Goal: Check status: Check status

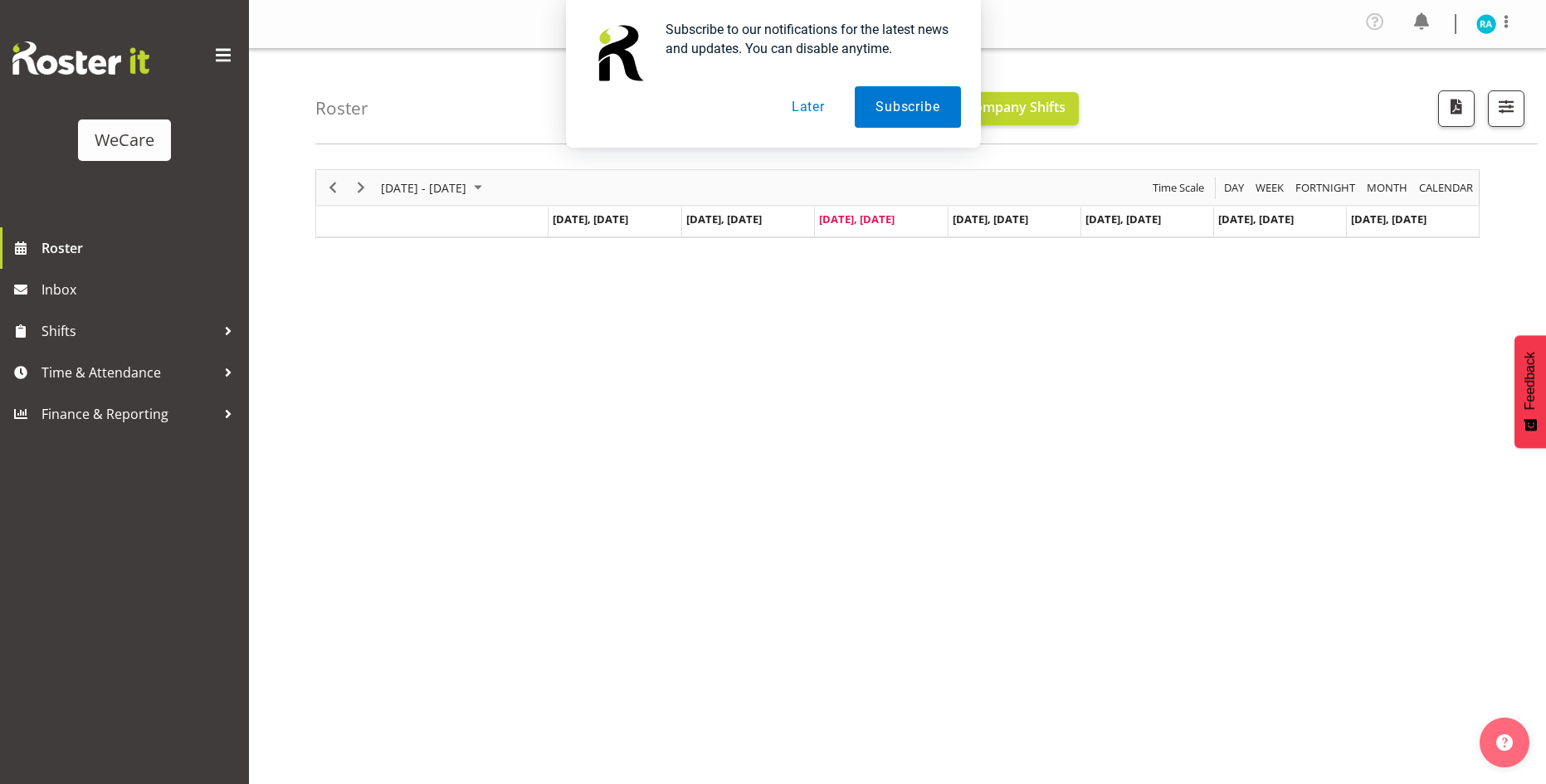
click at [812, 106] on button "Later" at bounding box center [808, 107] width 75 height 41
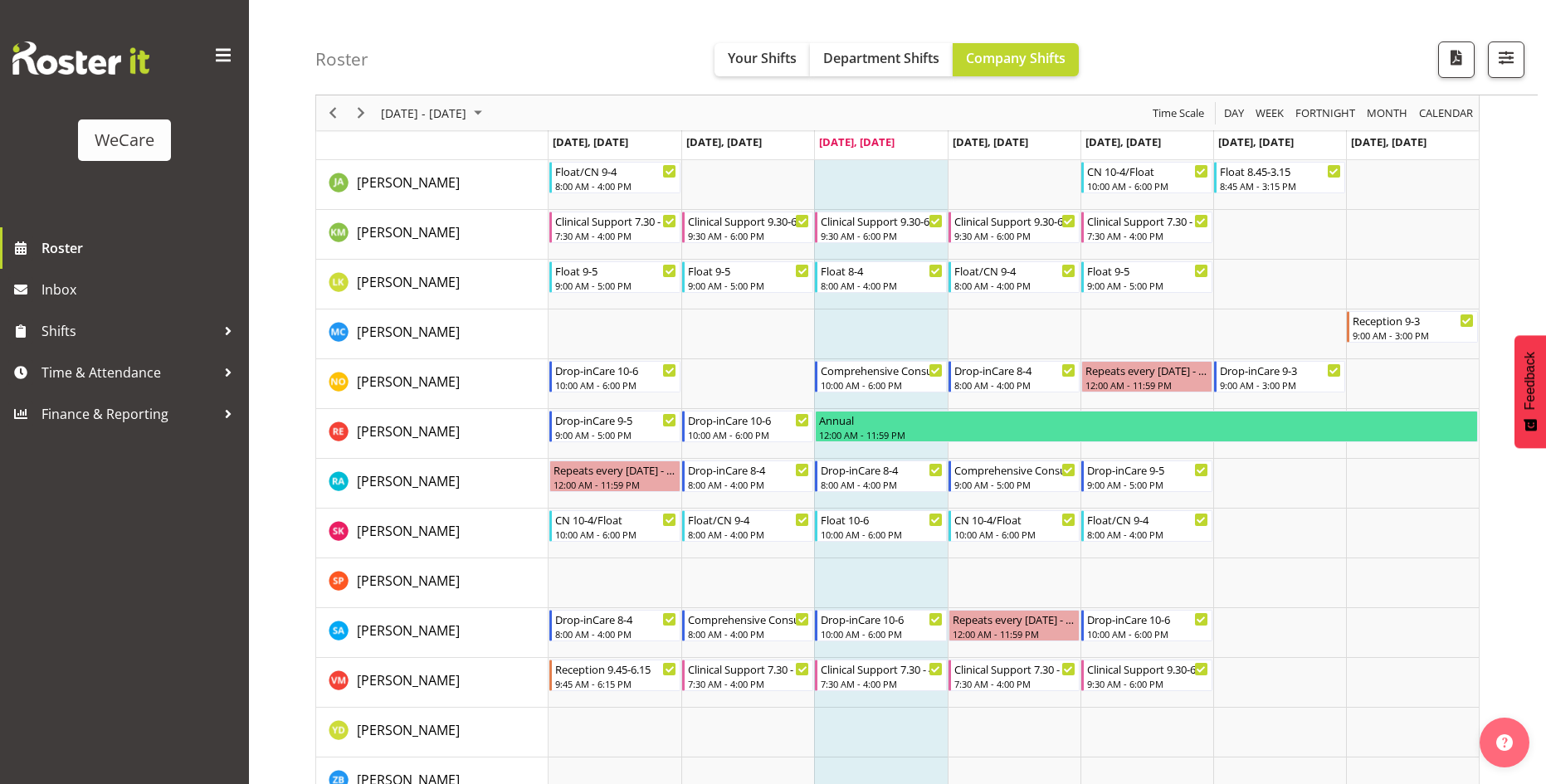
scroll to position [1244, 0]
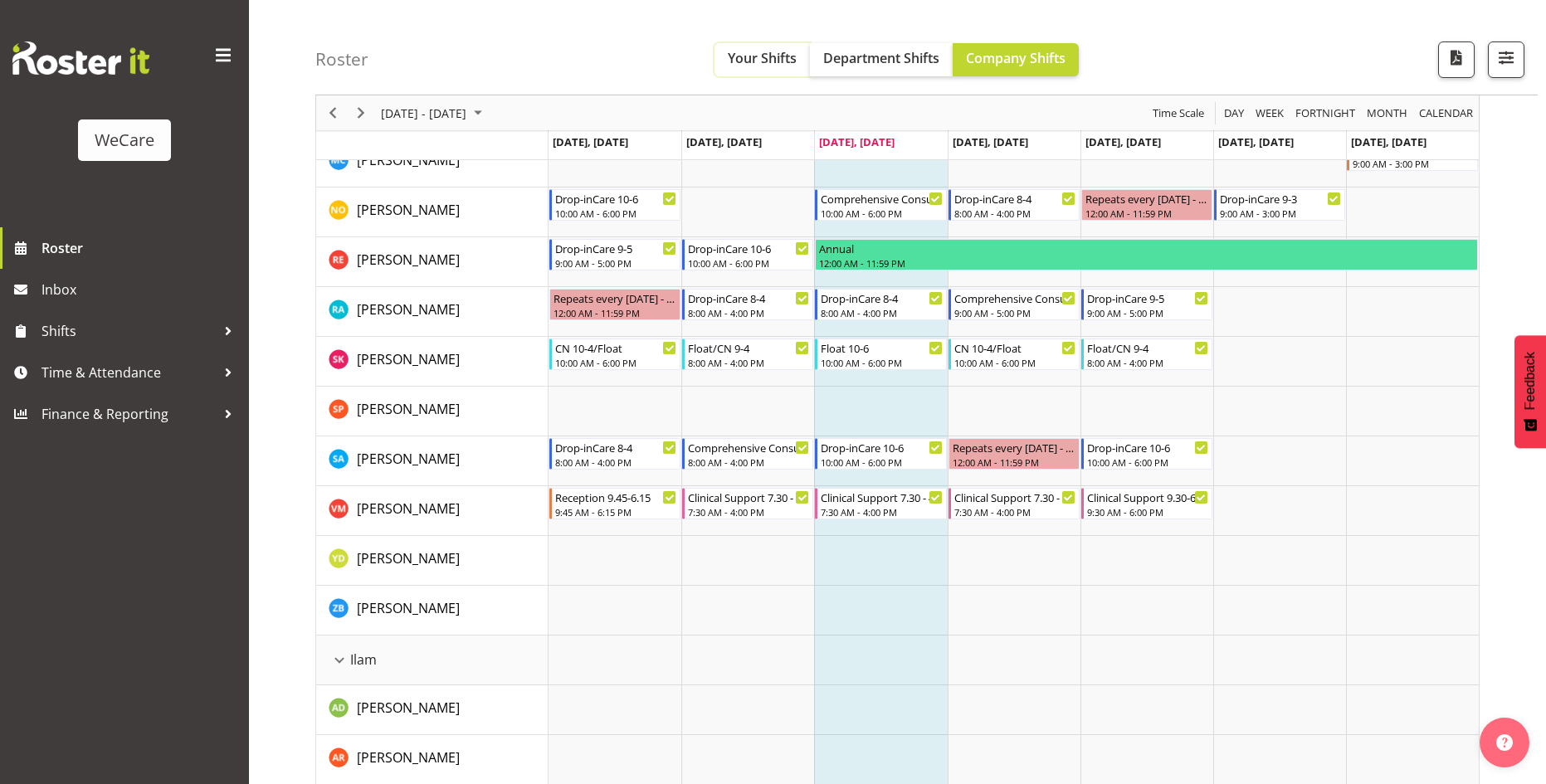
click at [762, 64] on span "Your Shifts" at bounding box center [762, 58] width 69 height 18
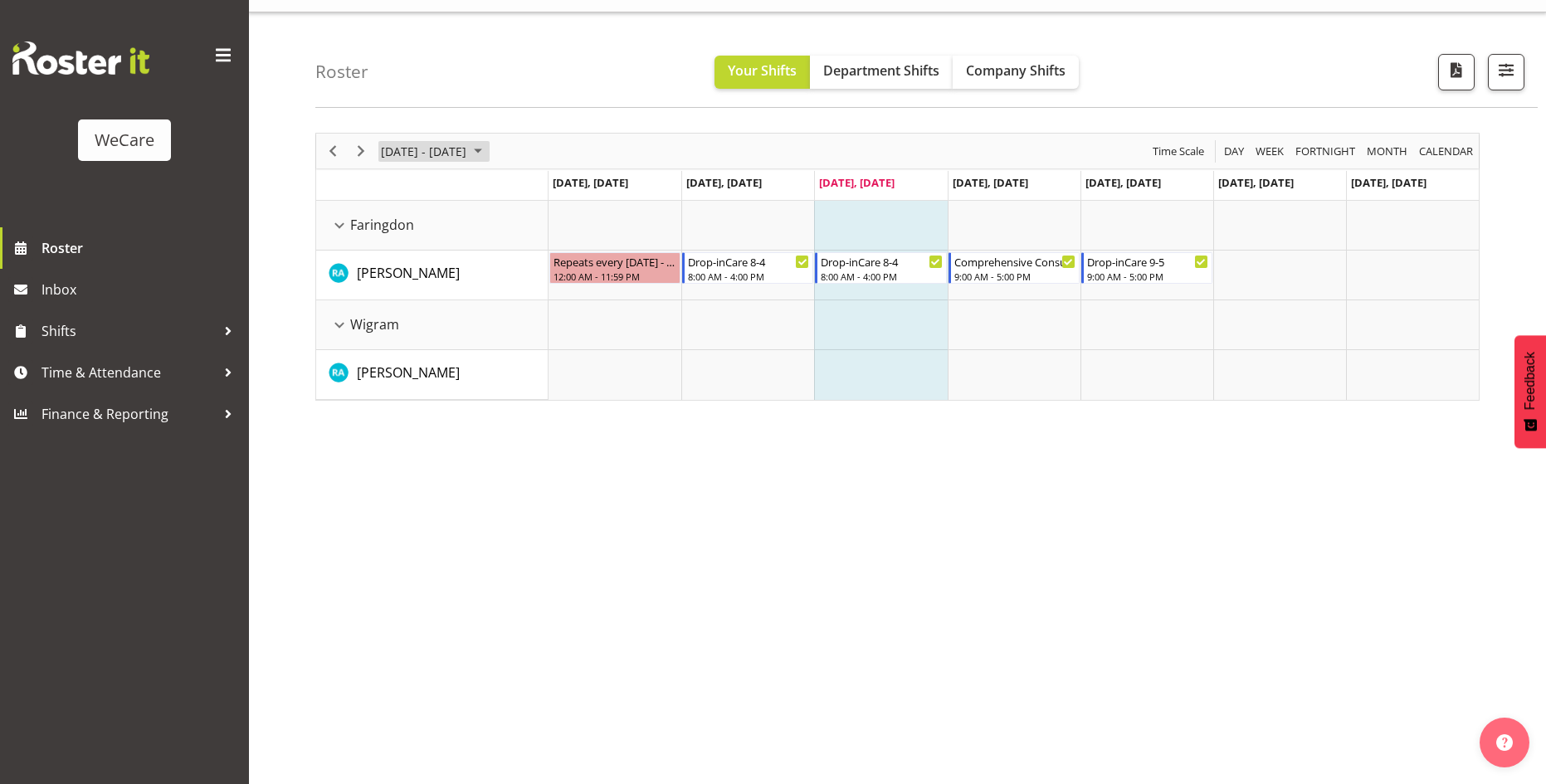
click at [392, 147] on span "[DATE] - [DATE]" at bounding box center [423, 152] width 89 height 21
click at [551, 193] on span "next month" at bounding box center [555, 192] width 29 height 30
click at [1389, 154] on span "Month" at bounding box center [1387, 152] width 44 height 21
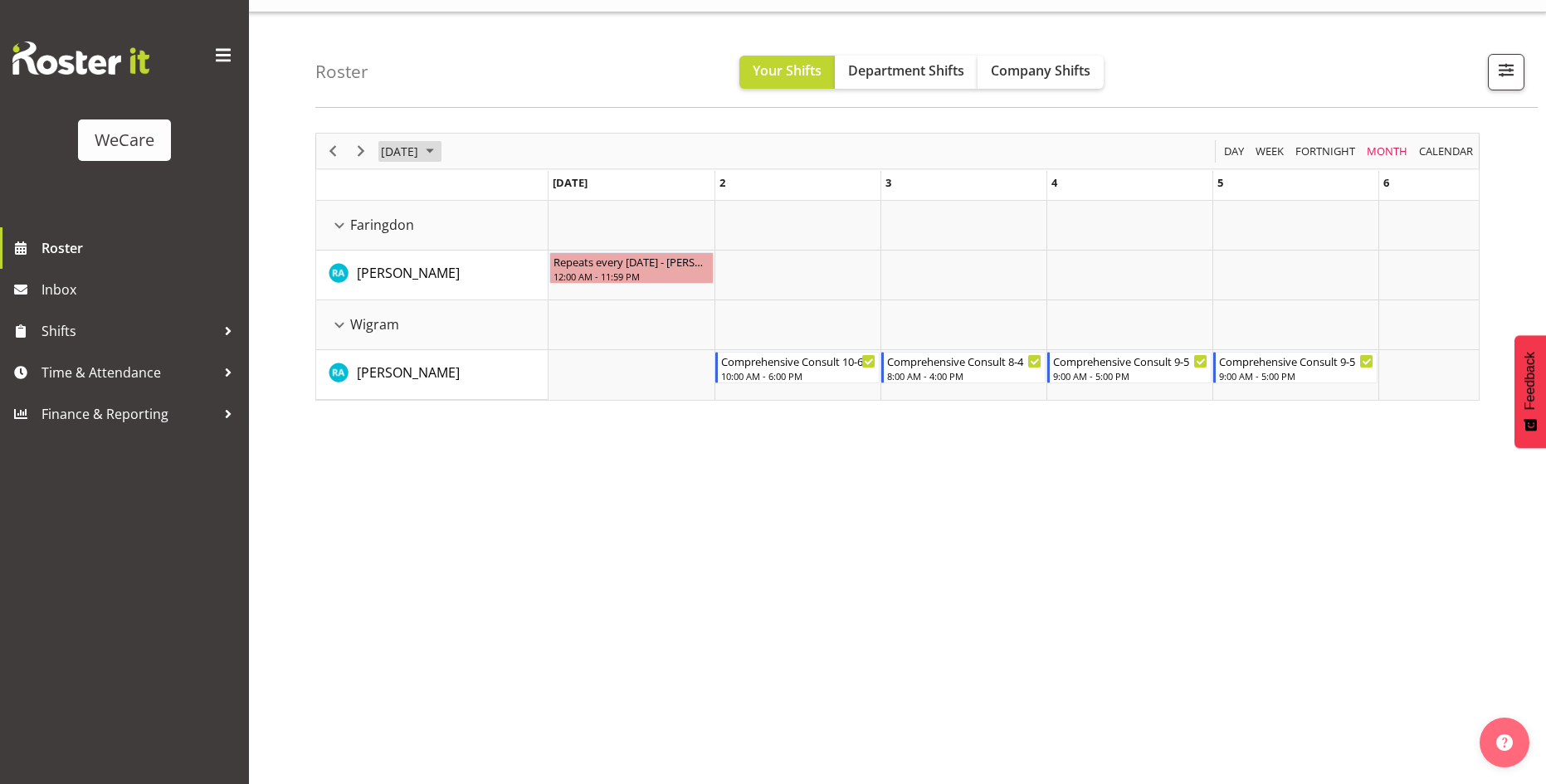
click at [440, 148] on span "September 2025" at bounding box center [429, 152] width 20 height 21
click at [497, 339] on span "Nov" at bounding box center [500, 337] width 38 height 38
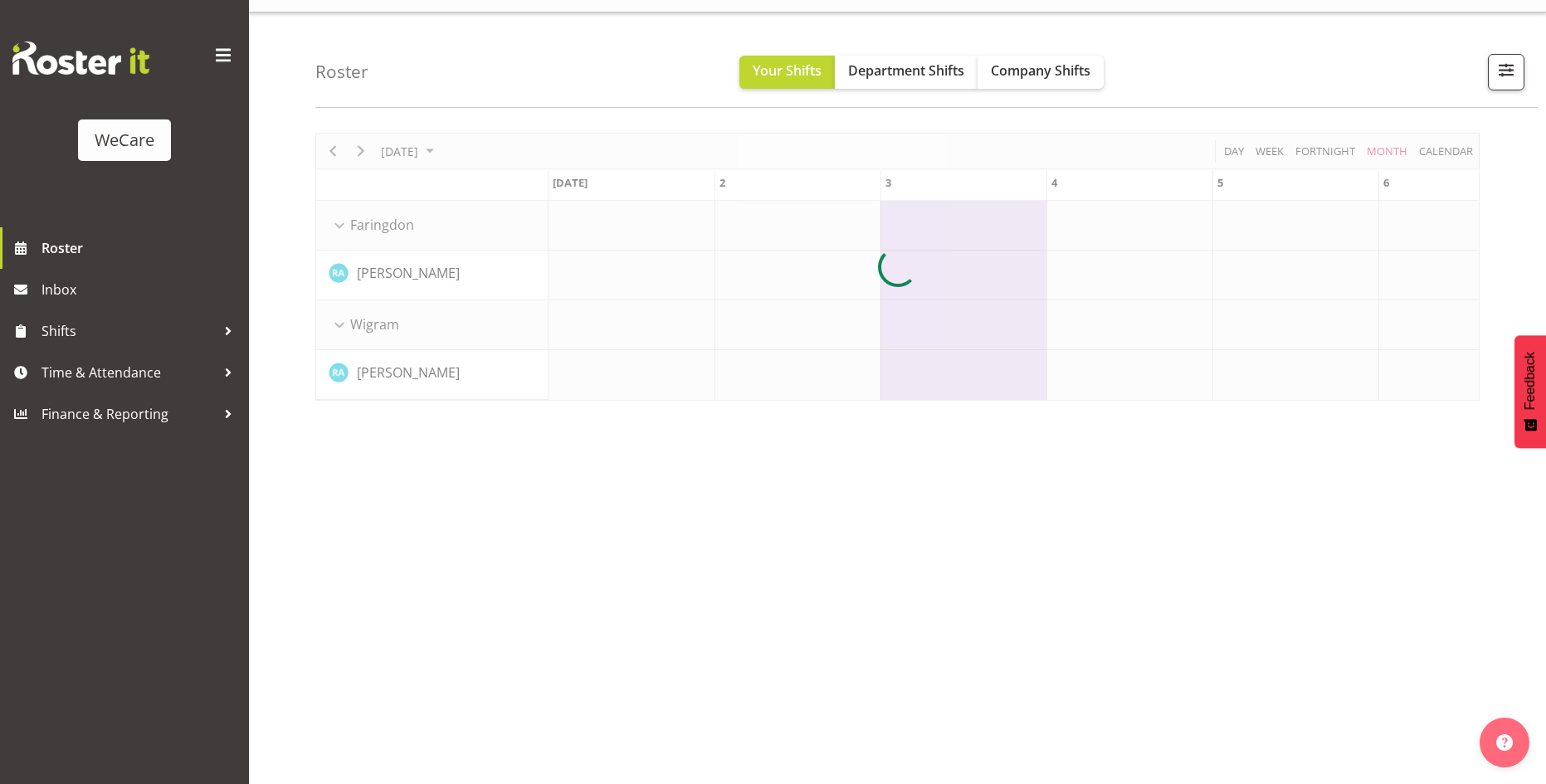
scroll to position [0, 1493]
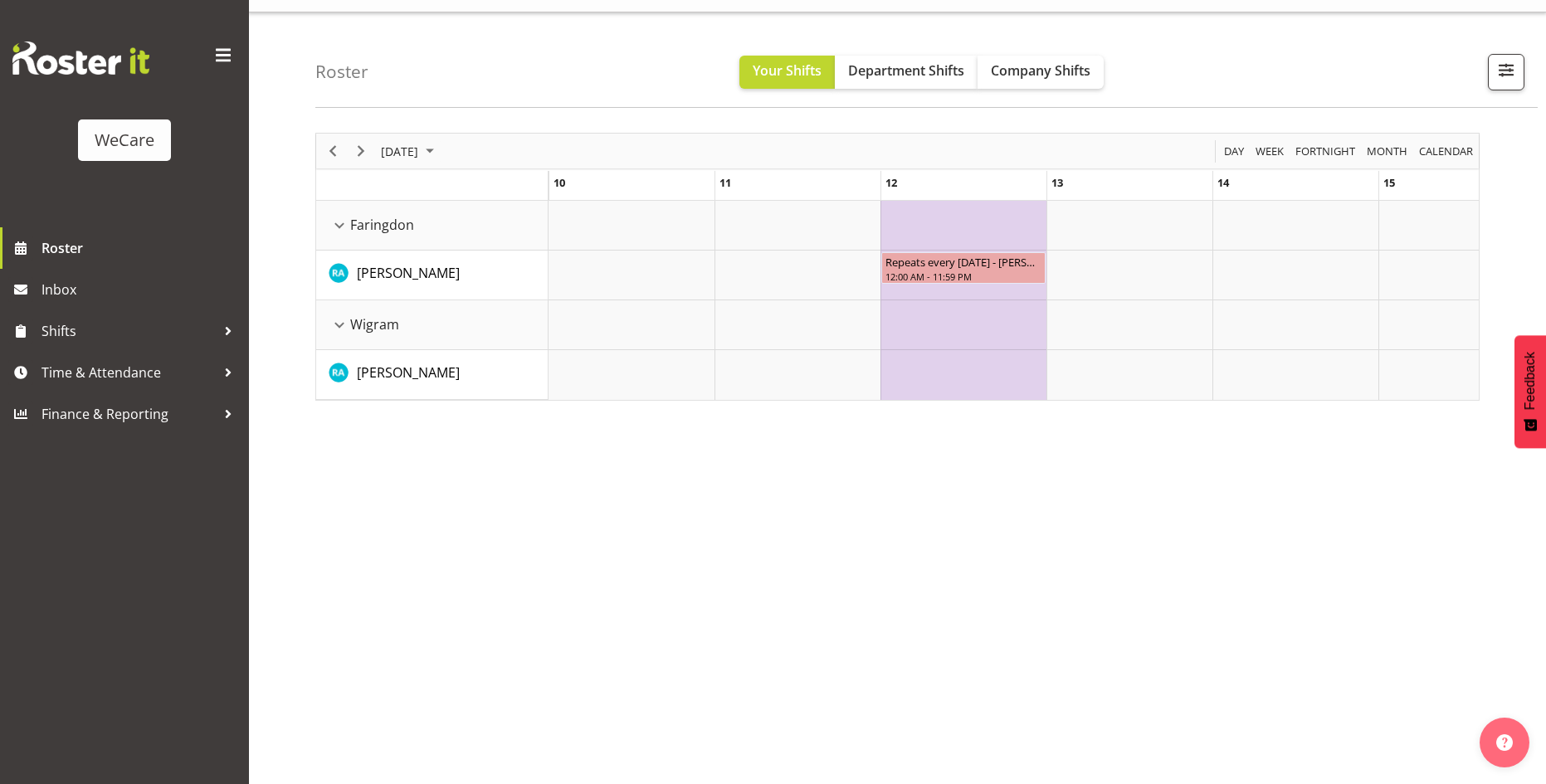
scroll to position [0, 1493]
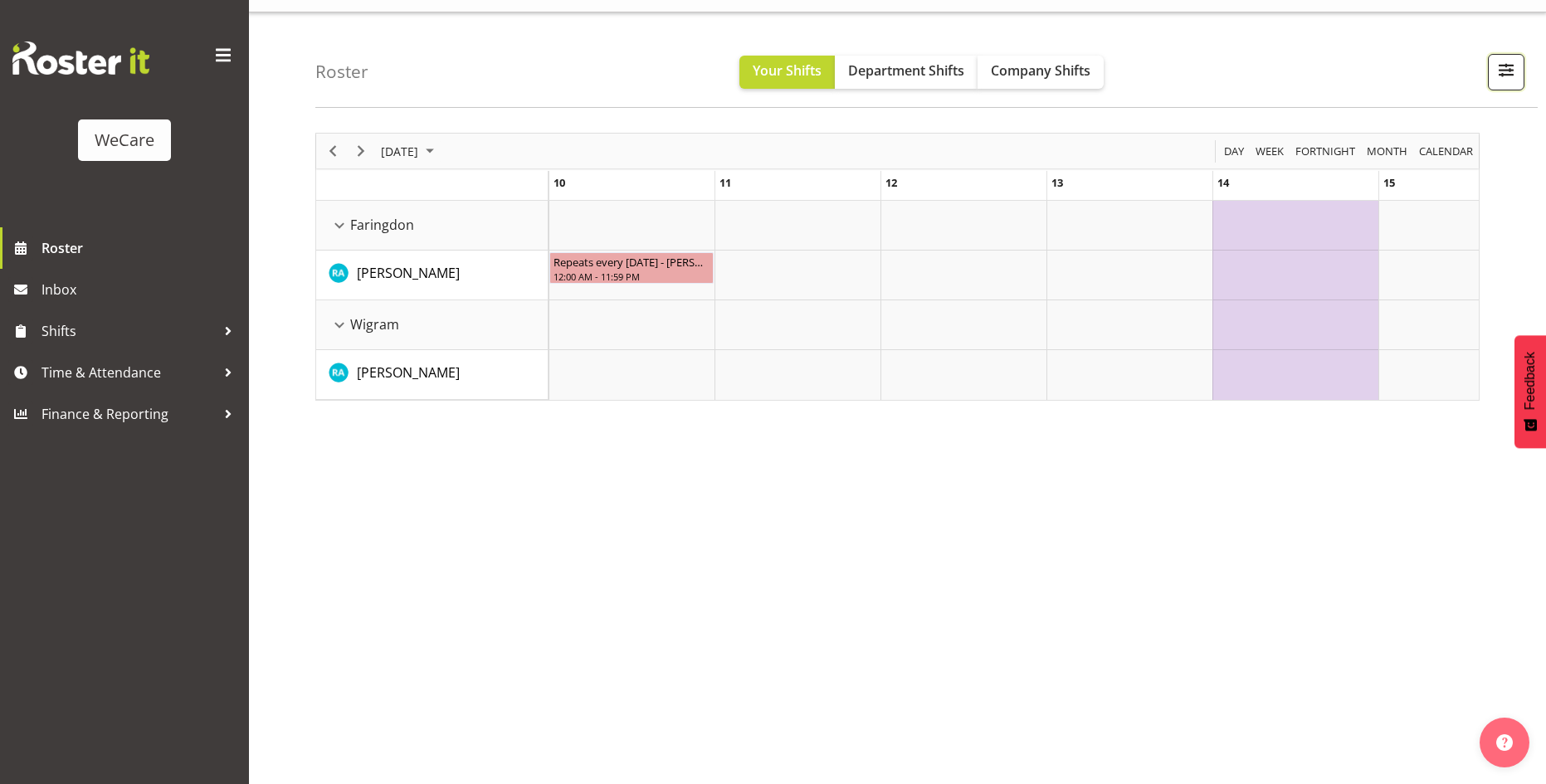
click at [1497, 65] on span "button" at bounding box center [1506, 69] width 21 height 21
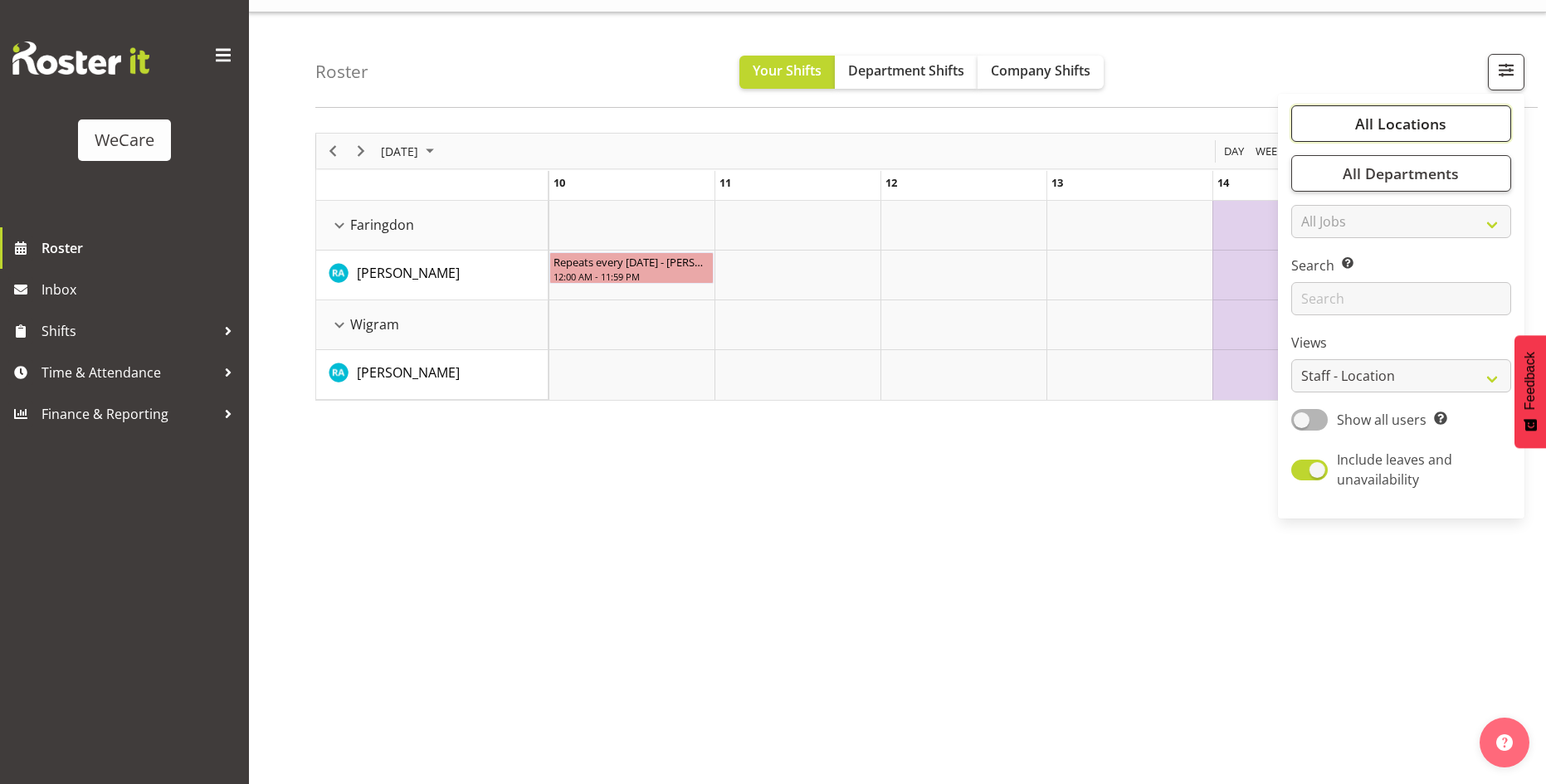
click at [1424, 136] on button "All Locations" at bounding box center [1401, 124] width 220 height 37
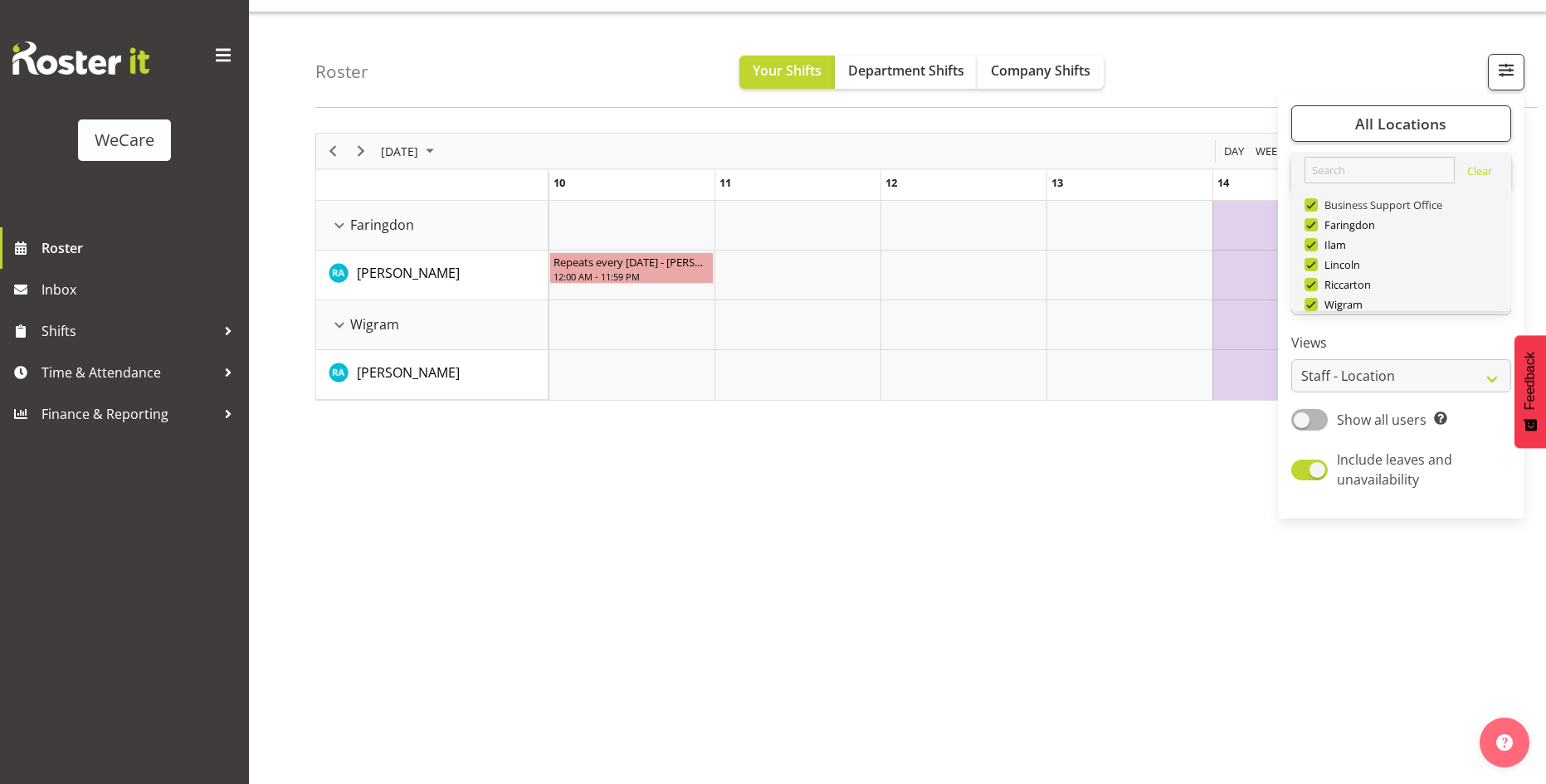
click at [1312, 205] on span at bounding box center [1311, 205] width 13 height 13
click at [1312, 205] on input "Business Support Office" at bounding box center [1309, 205] width 11 height 11
checkbox input "false"
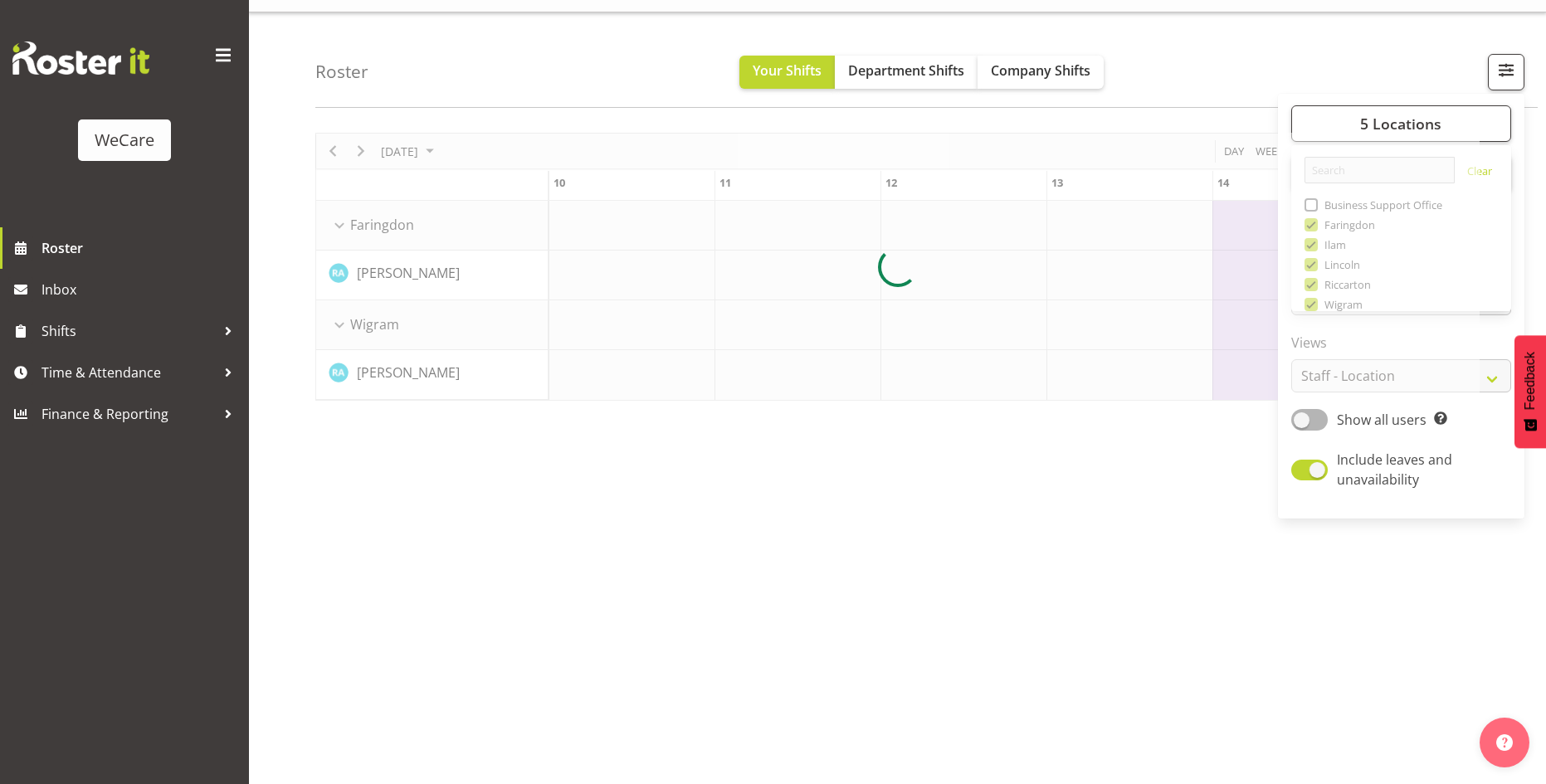
click at [1313, 244] on div at bounding box center [898, 266] width 1164 height 268
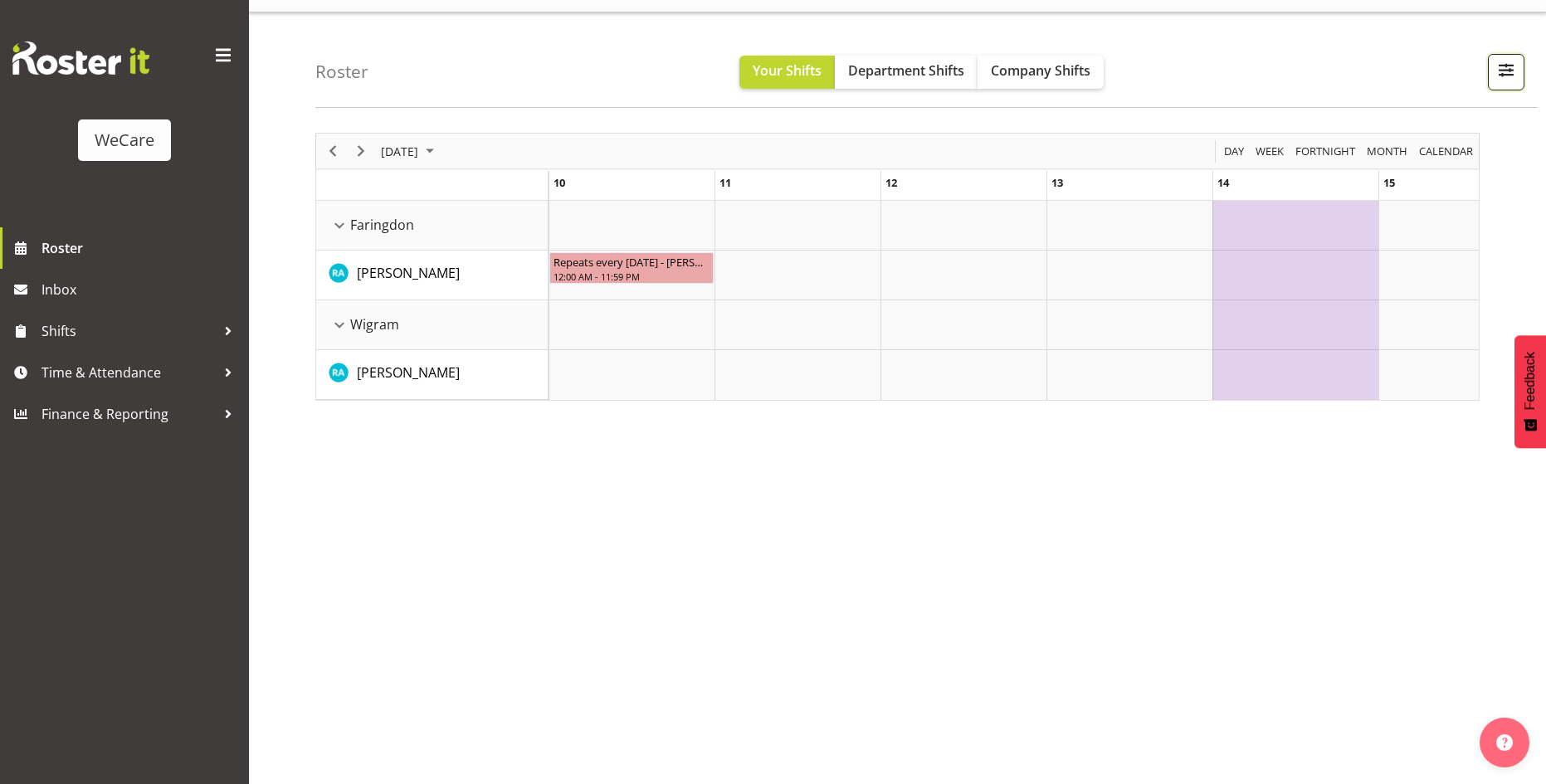
click at [1509, 66] on span "button" at bounding box center [1506, 69] width 21 height 21
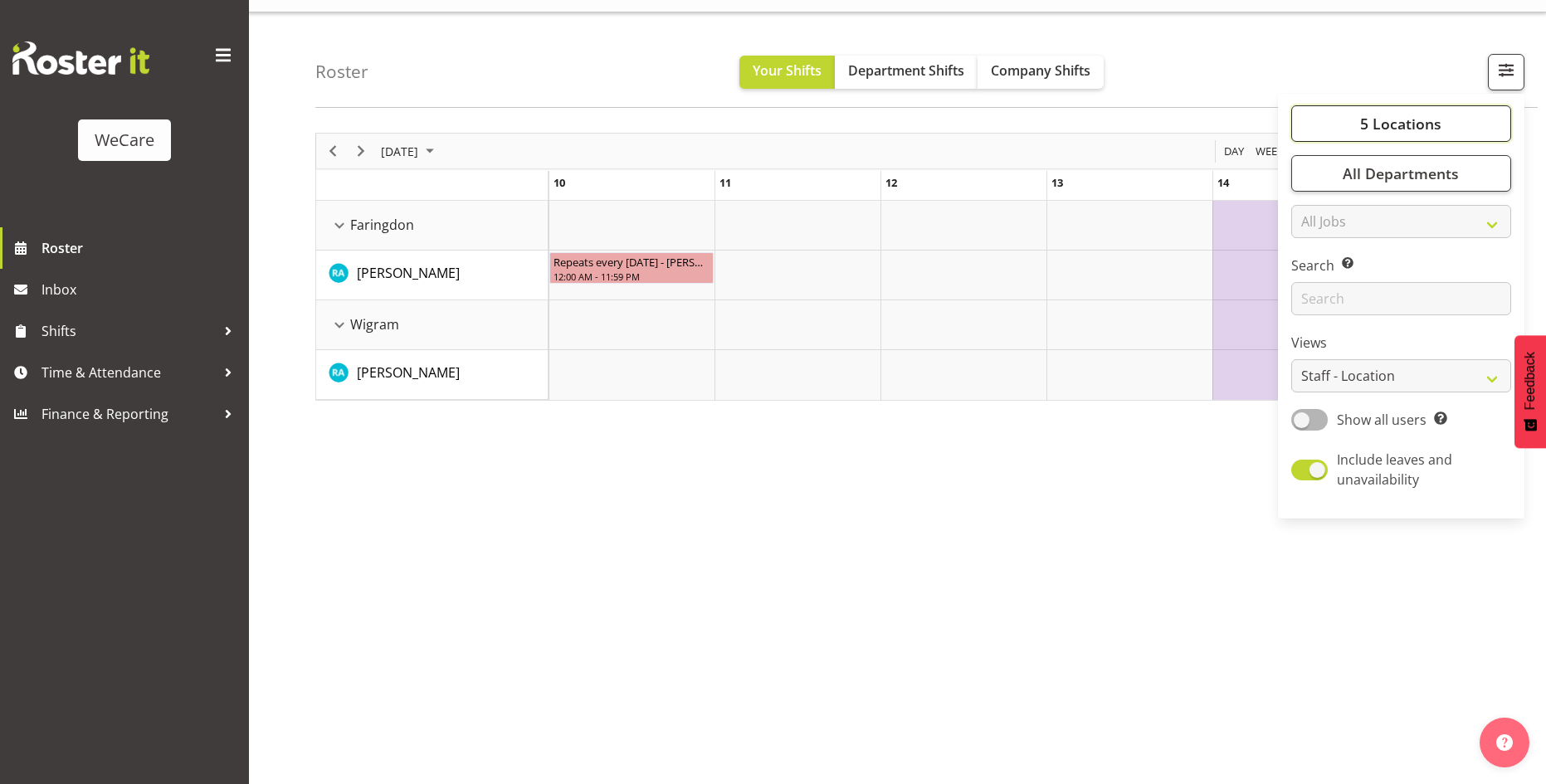
click at [1393, 114] on span "5 Locations" at bounding box center [1400, 123] width 82 height 20
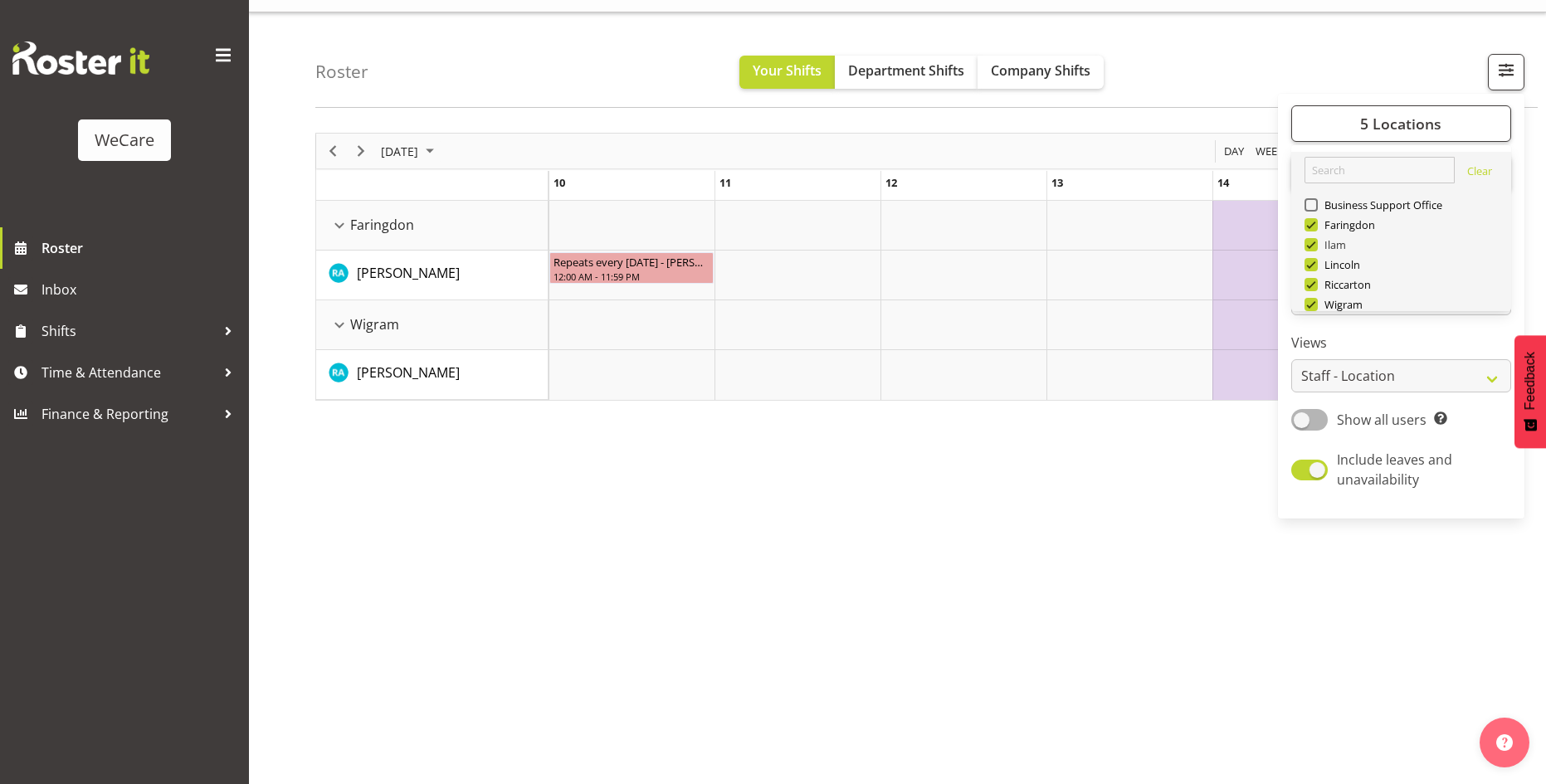
click at [1314, 245] on span at bounding box center [1311, 244] width 13 height 13
click at [1314, 245] on input "Ilam" at bounding box center [1309, 244] width 11 height 11
checkbox input "false"
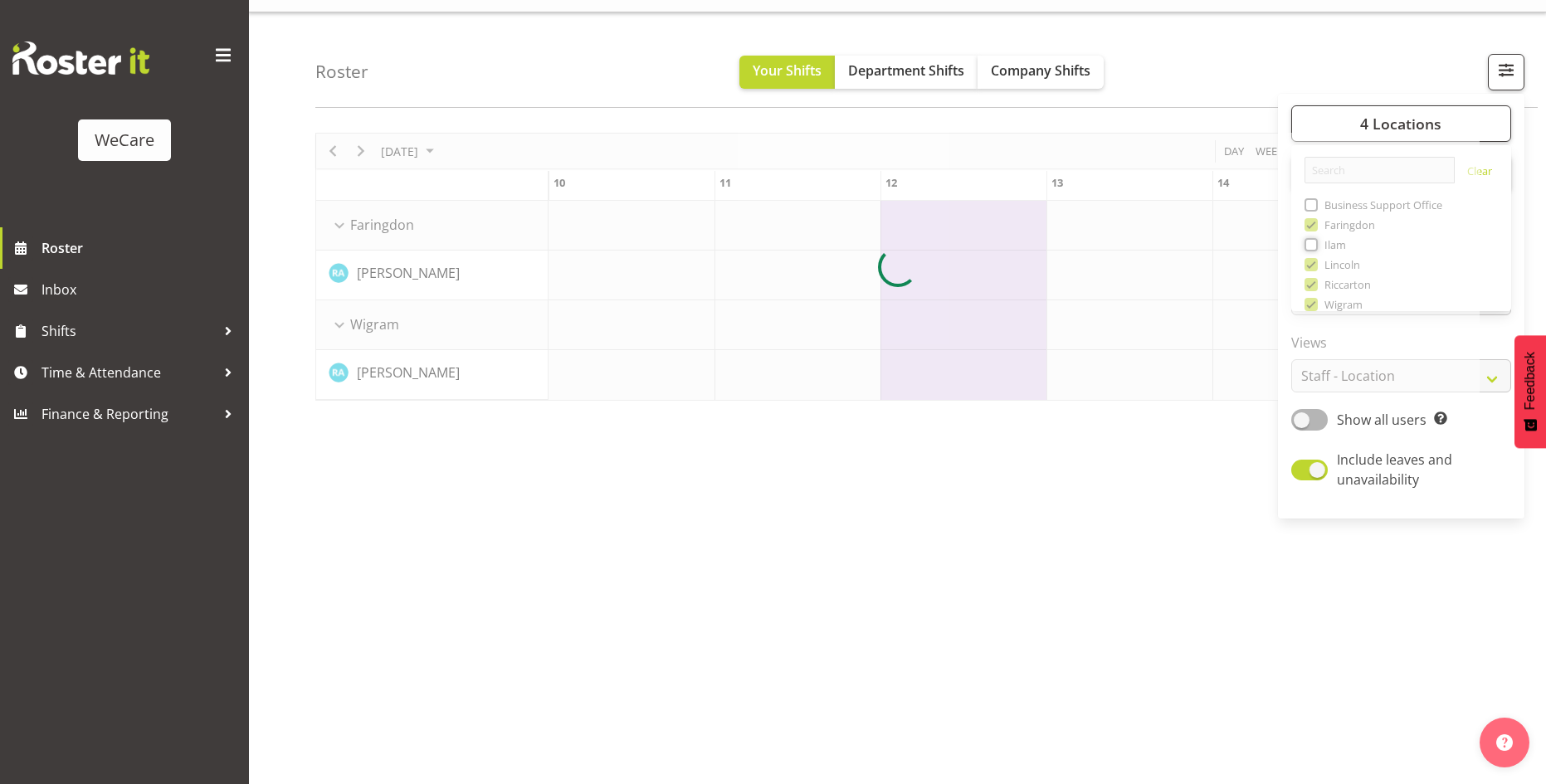
scroll to position [0, 1493]
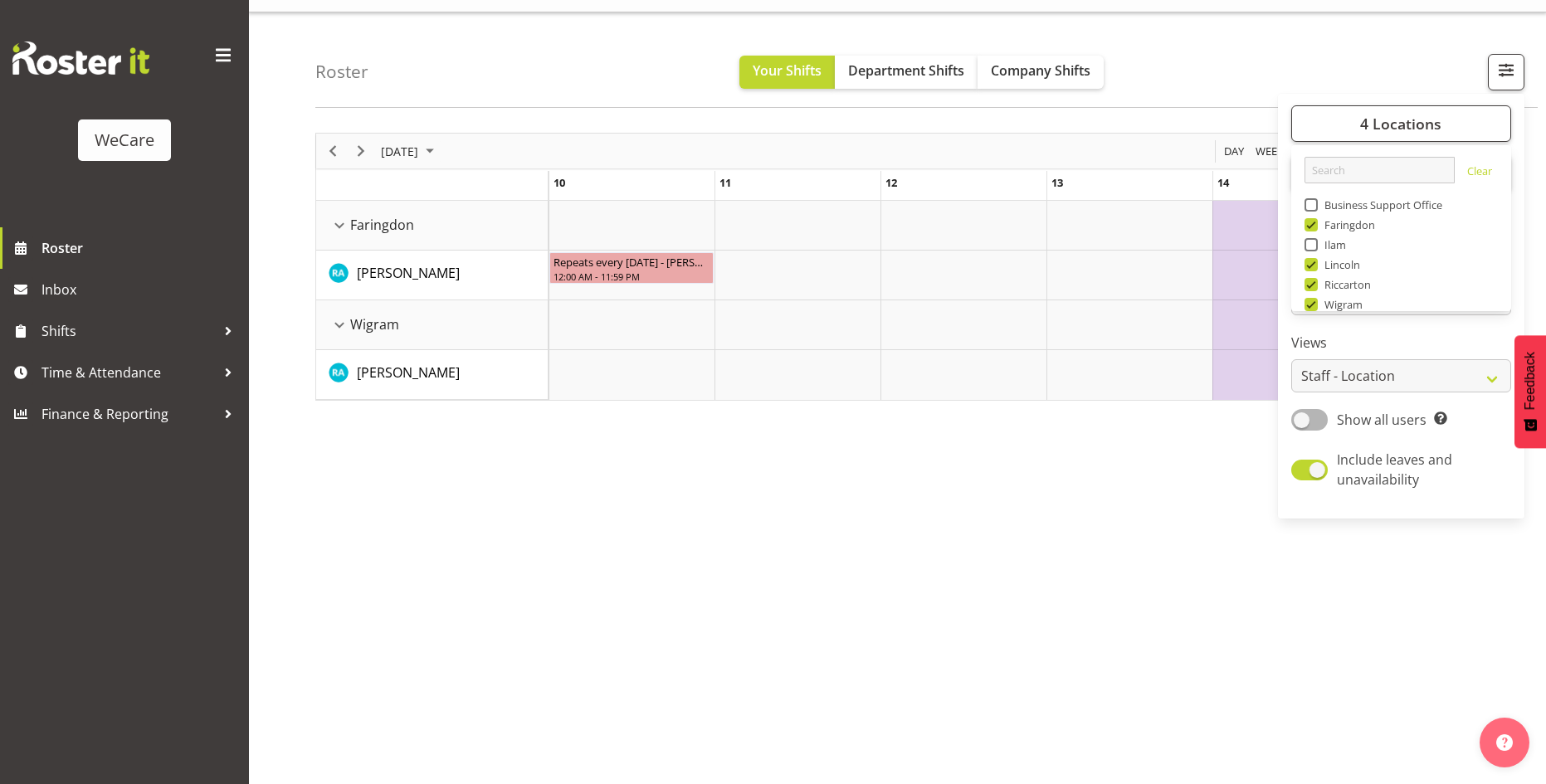
click at [1311, 265] on span at bounding box center [1311, 265] width 13 height 13
click at [1311, 265] on input "Lincoln" at bounding box center [1309, 265] width 11 height 11
checkbox input "false"
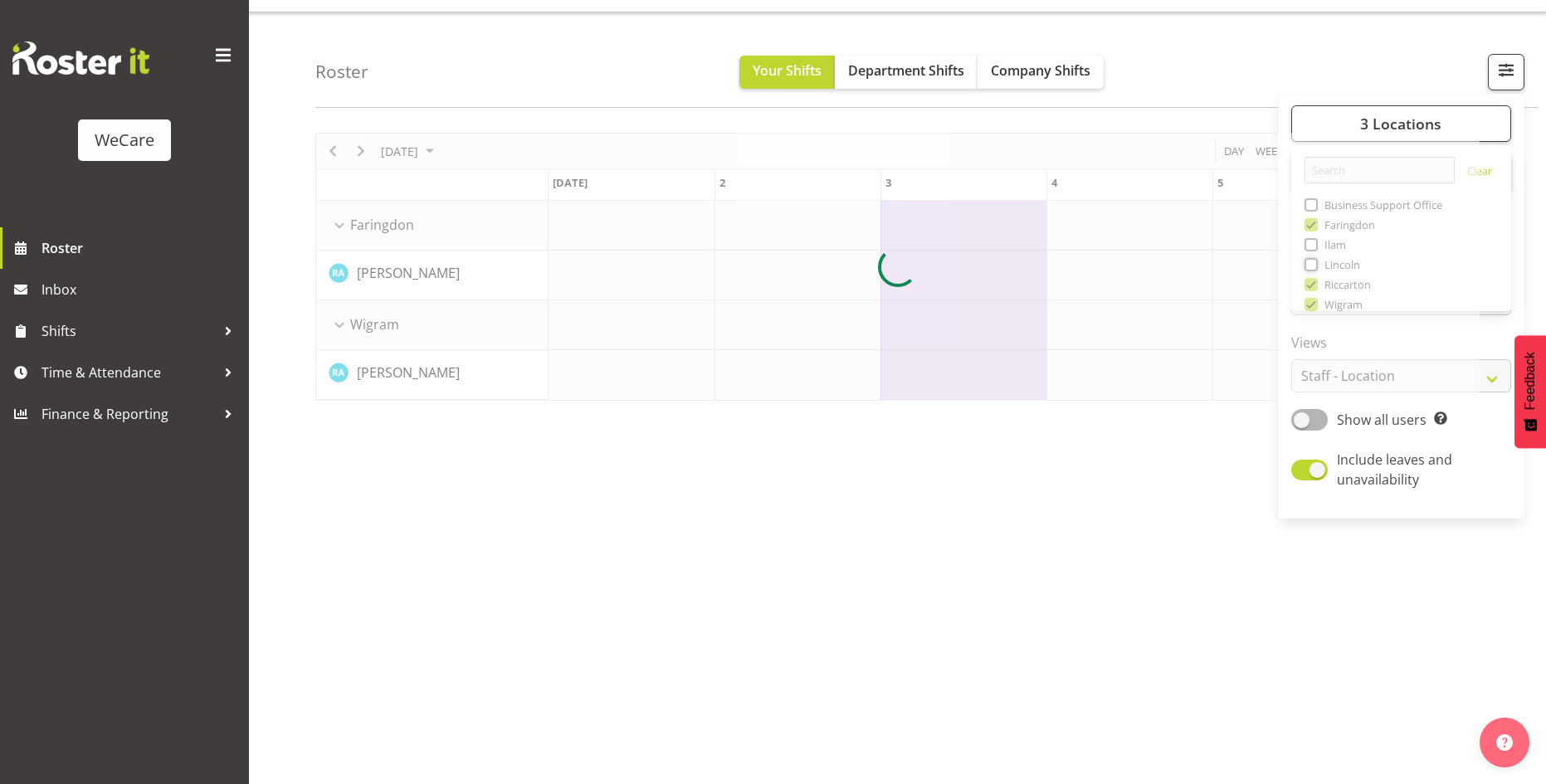
scroll to position [0, 1493]
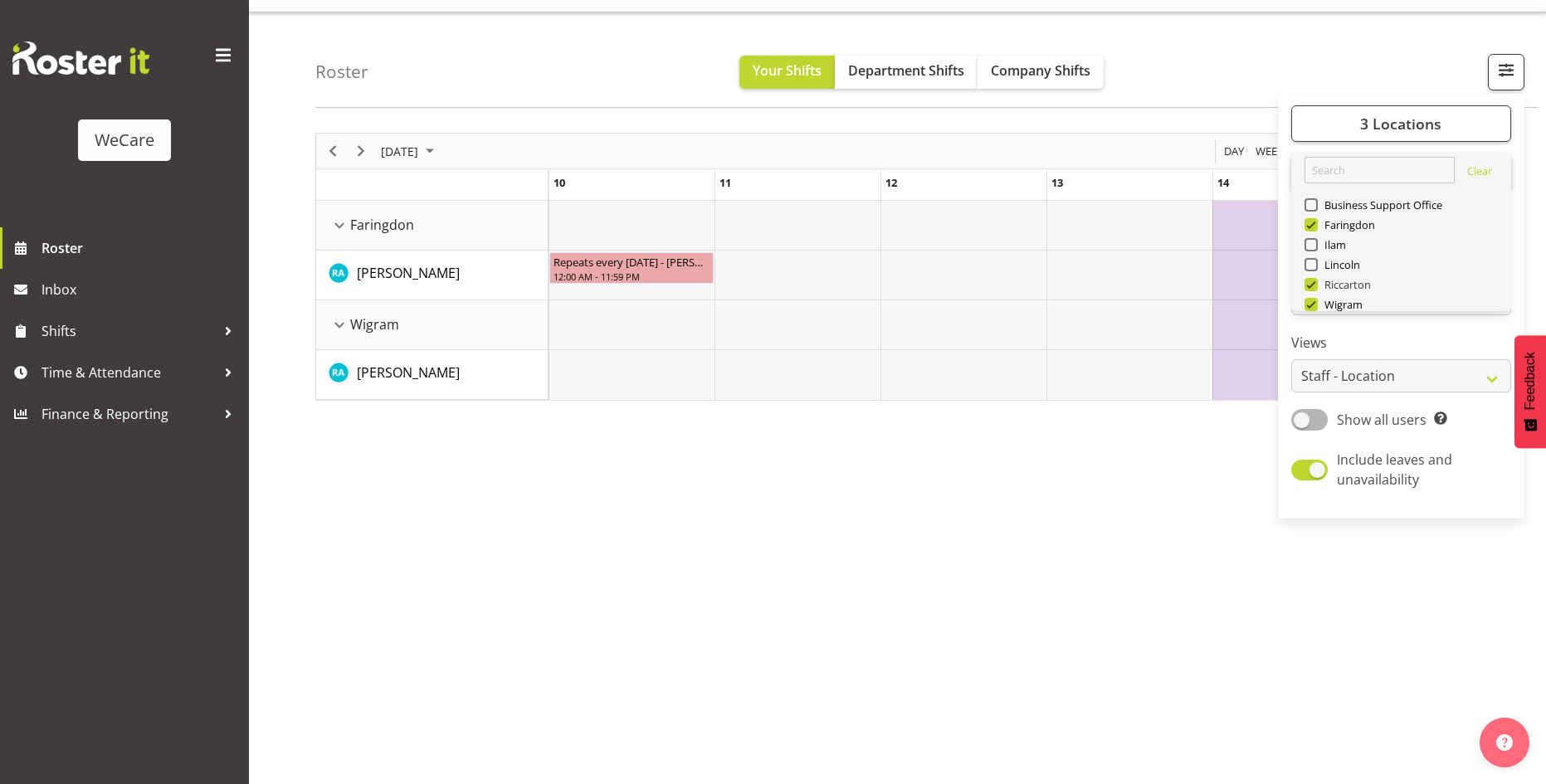
click at [1315, 285] on span at bounding box center [1311, 285] width 13 height 13
click at [1315, 285] on input "Riccarton" at bounding box center [1309, 285] width 11 height 11
checkbox input "false"
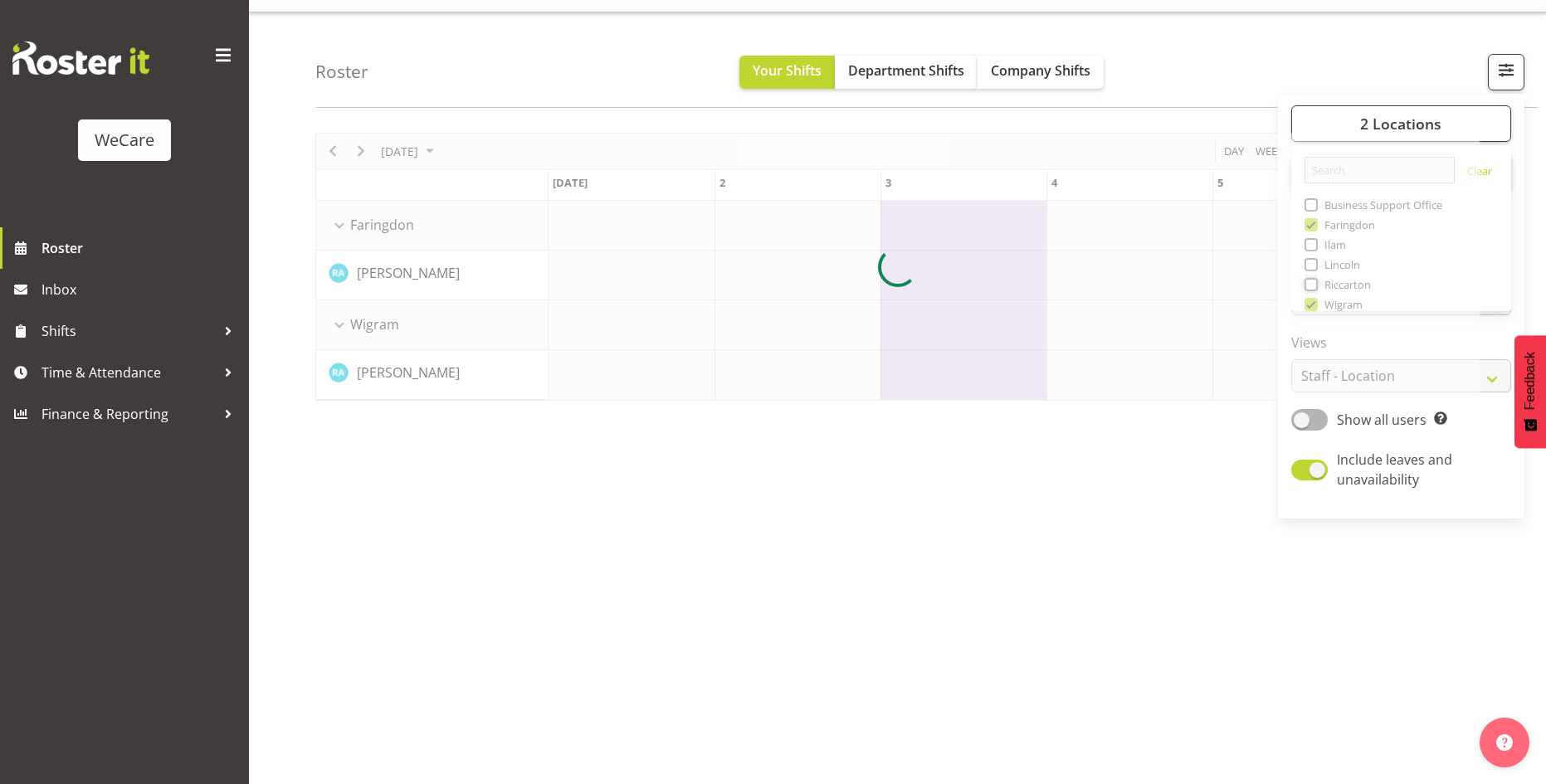
scroll to position [0, 1493]
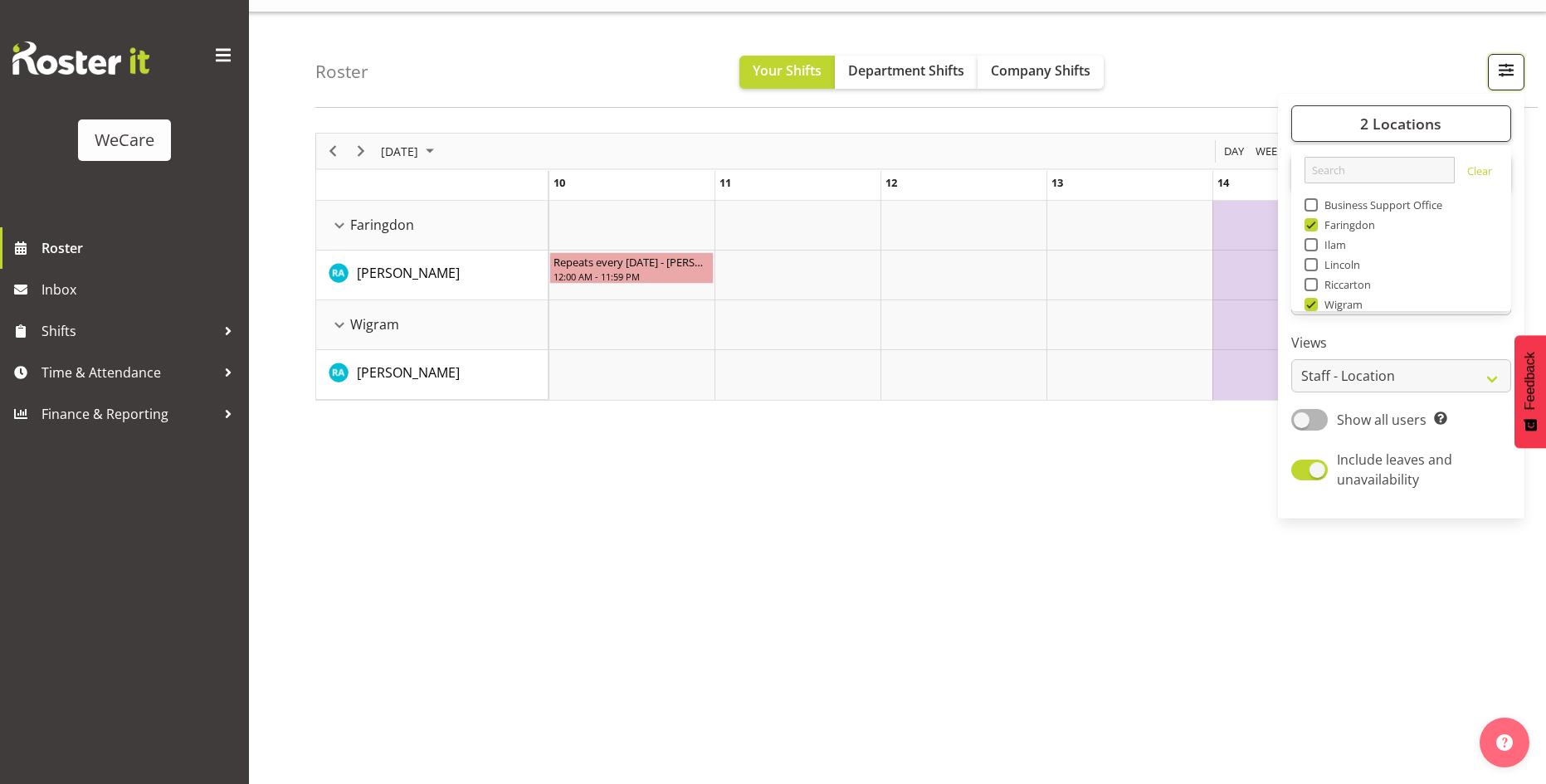
click at [1515, 72] on span "button" at bounding box center [1506, 69] width 21 height 21
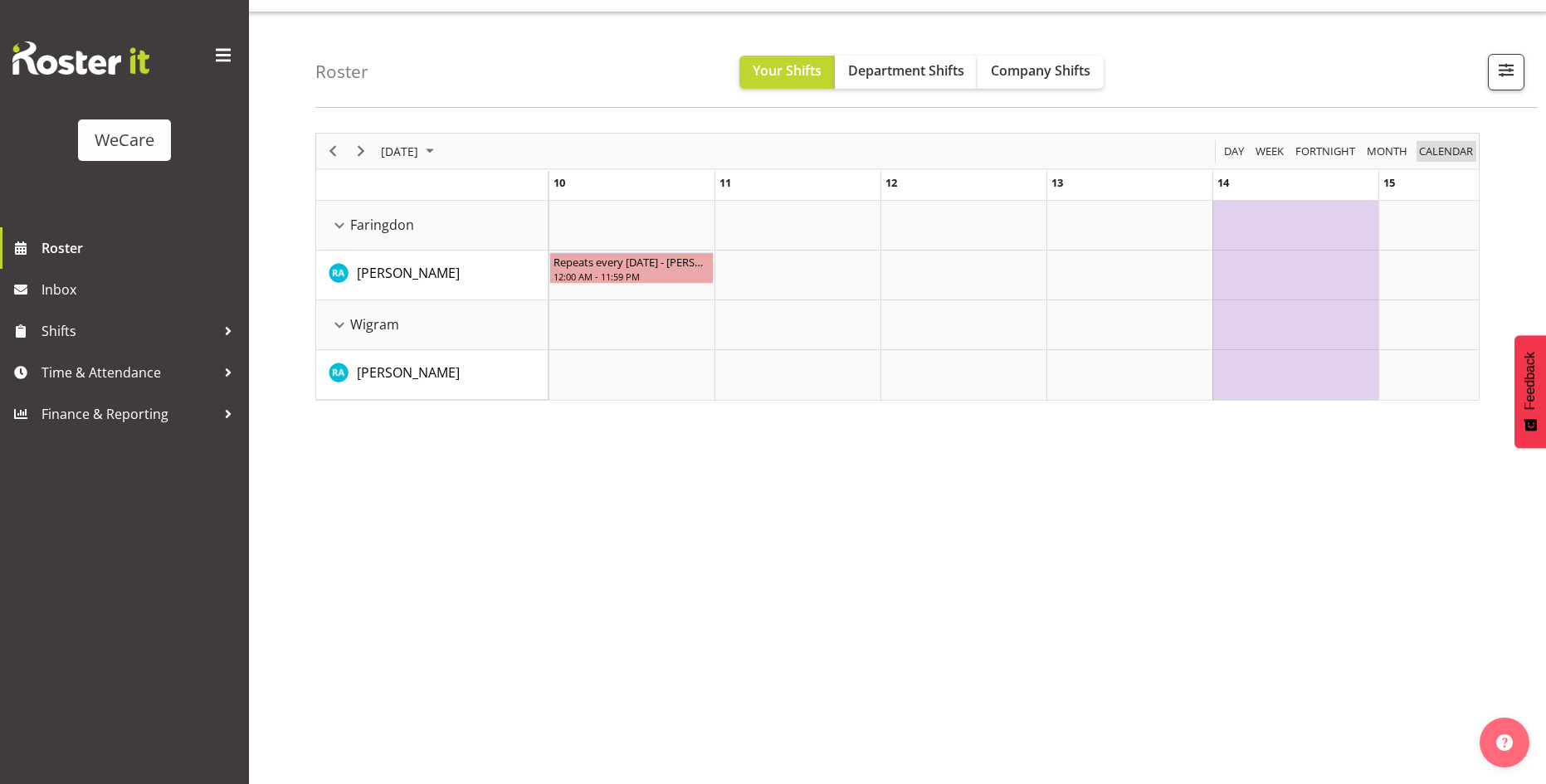
click at [1452, 153] on span "calendar" at bounding box center [1446, 152] width 58 height 21
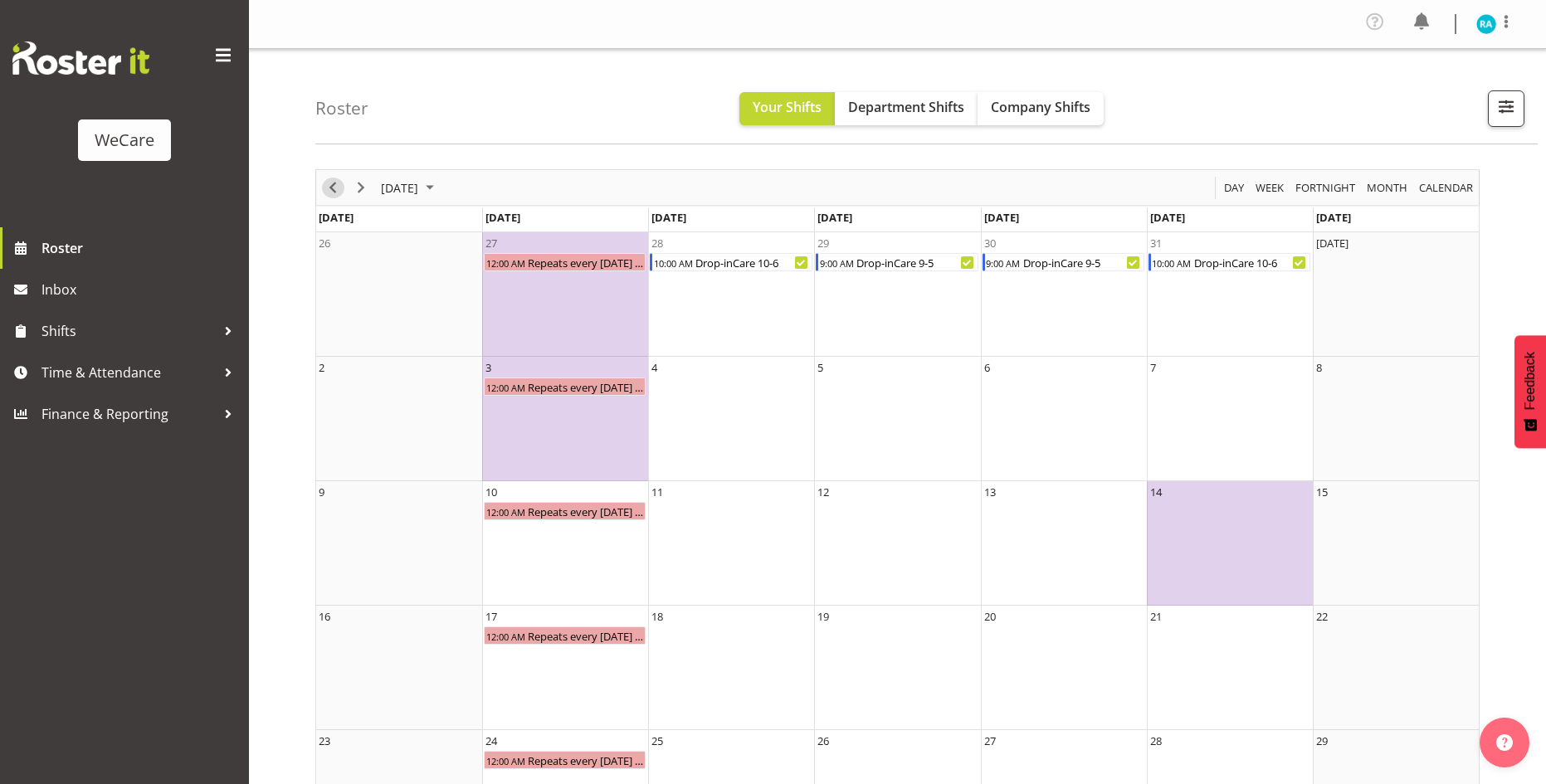
click at [335, 187] on span "Previous" at bounding box center [332, 189] width 20 height 21
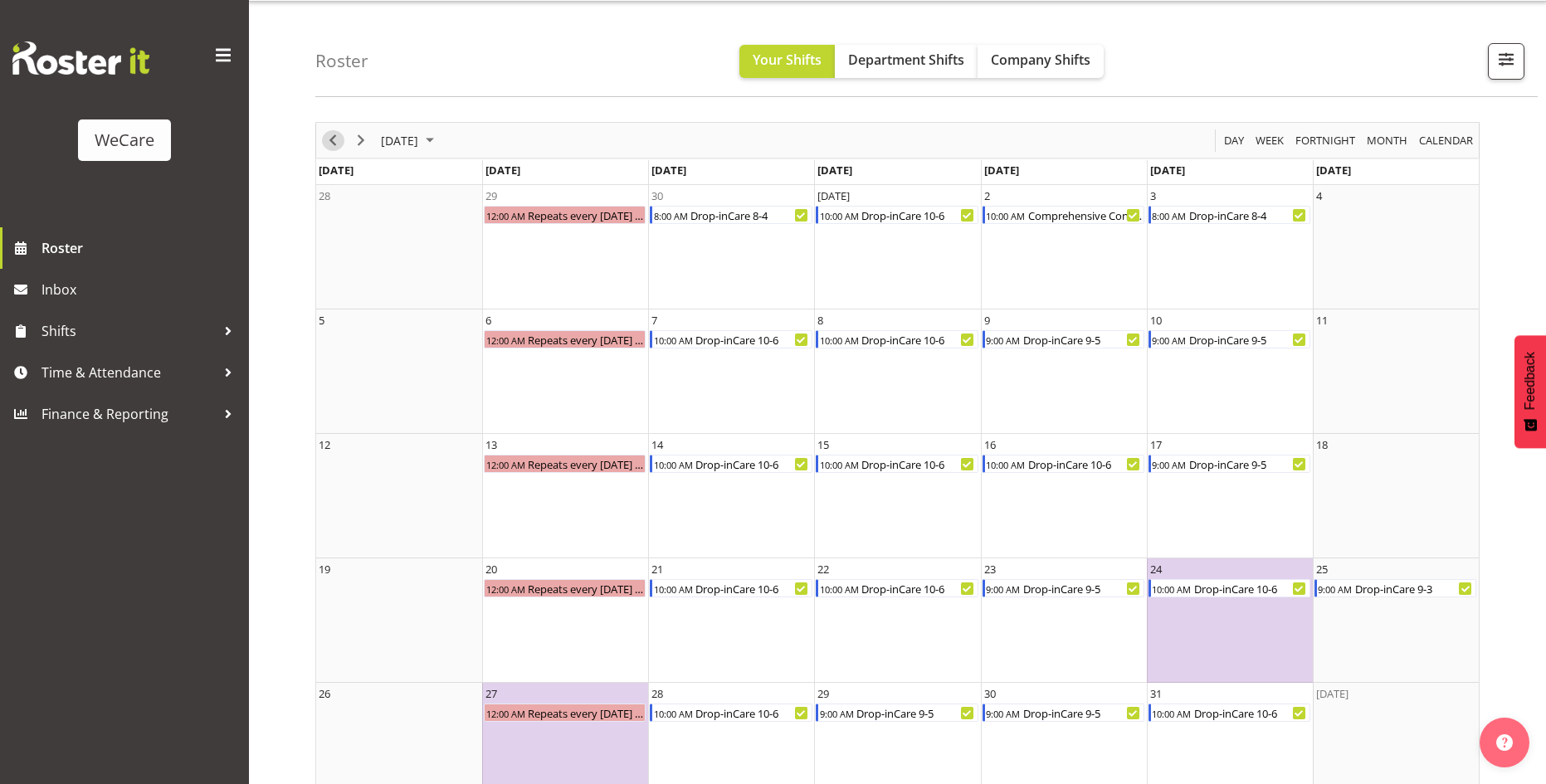
scroll to position [84, 0]
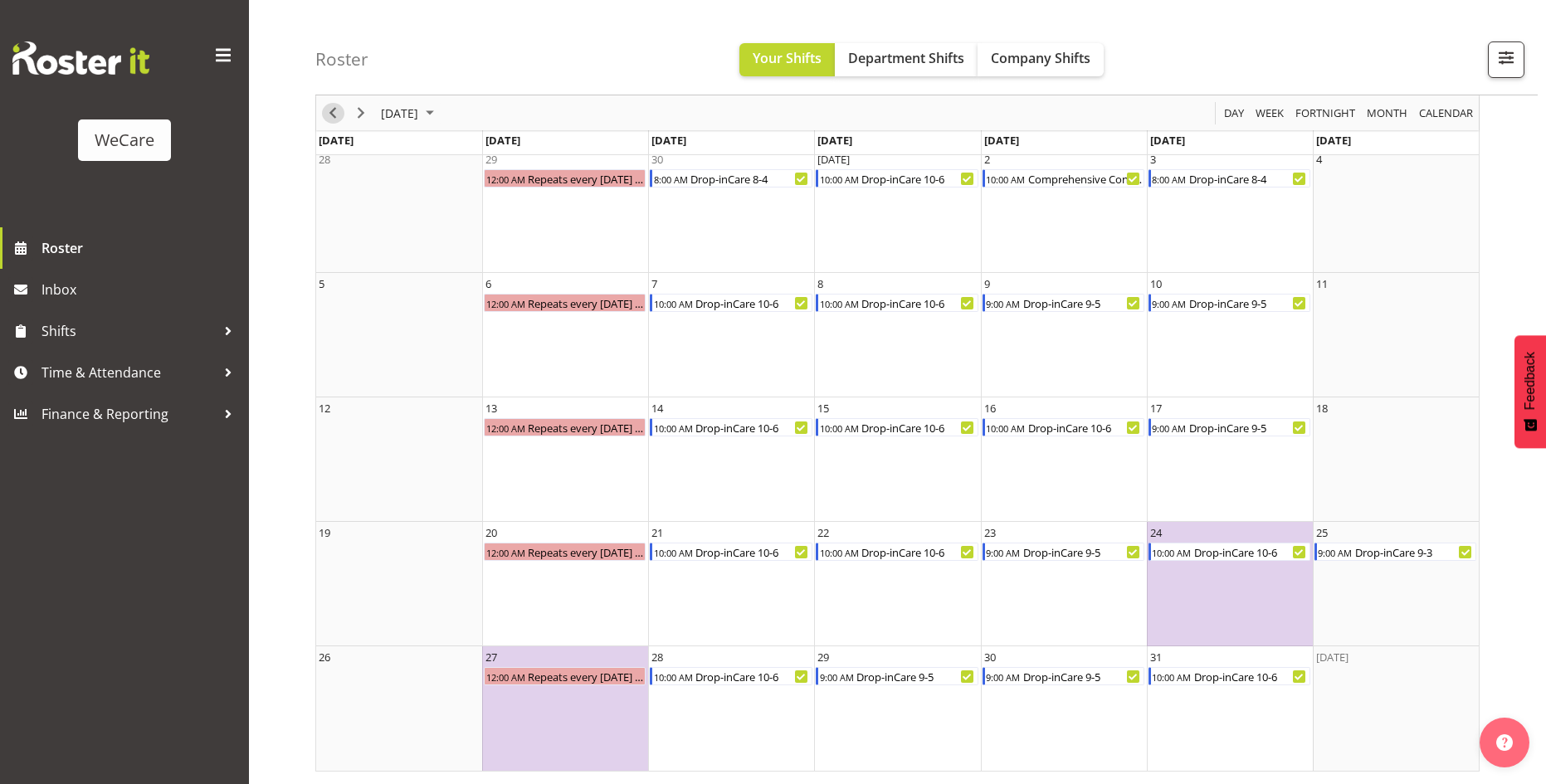
click at [335, 114] on span "Previous" at bounding box center [332, 114] width 20 height 21
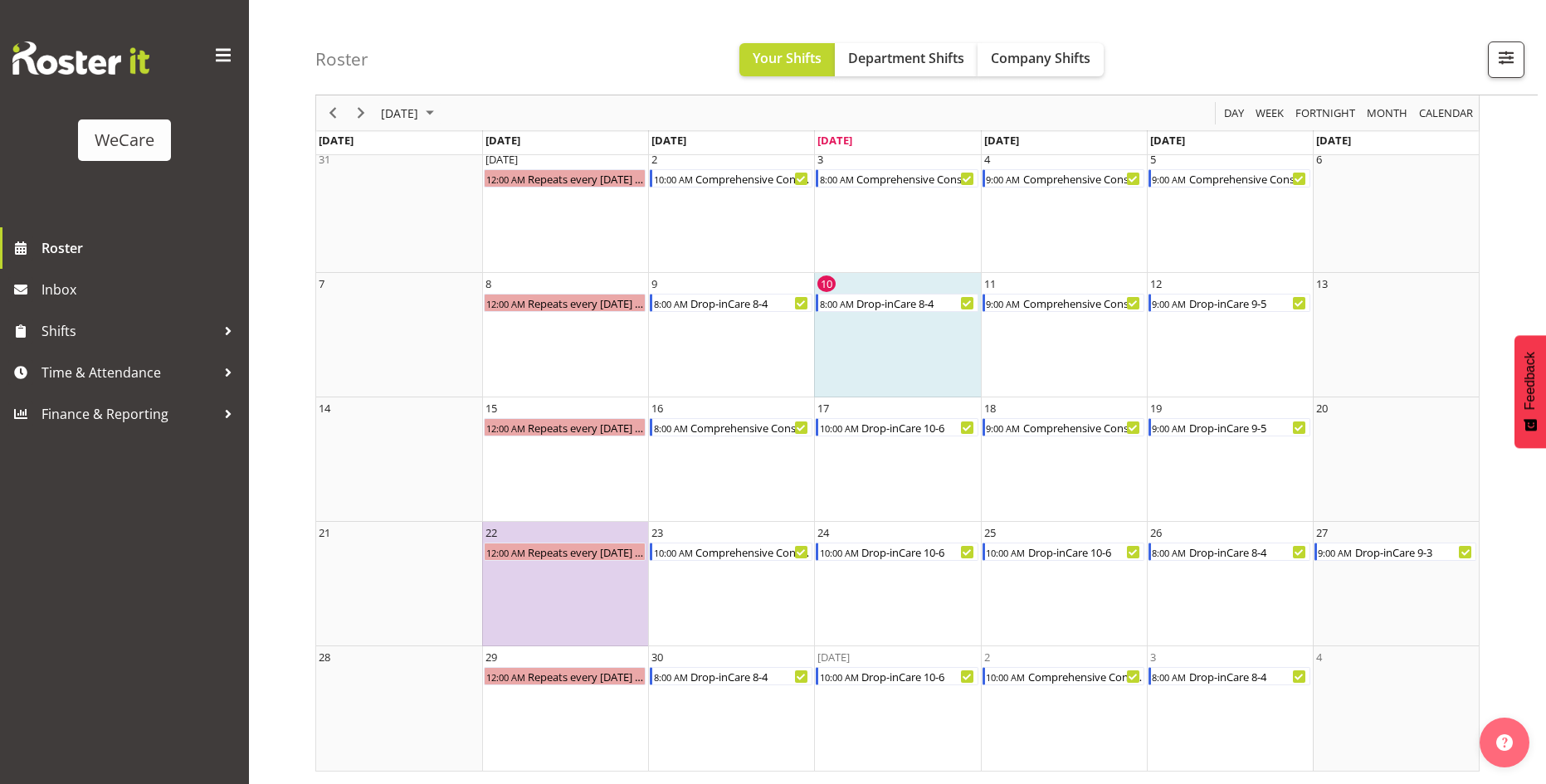
click at [228, 59] on span at bounding box center [223, 56] width 27 height 27
